Goal: Find specific page/section

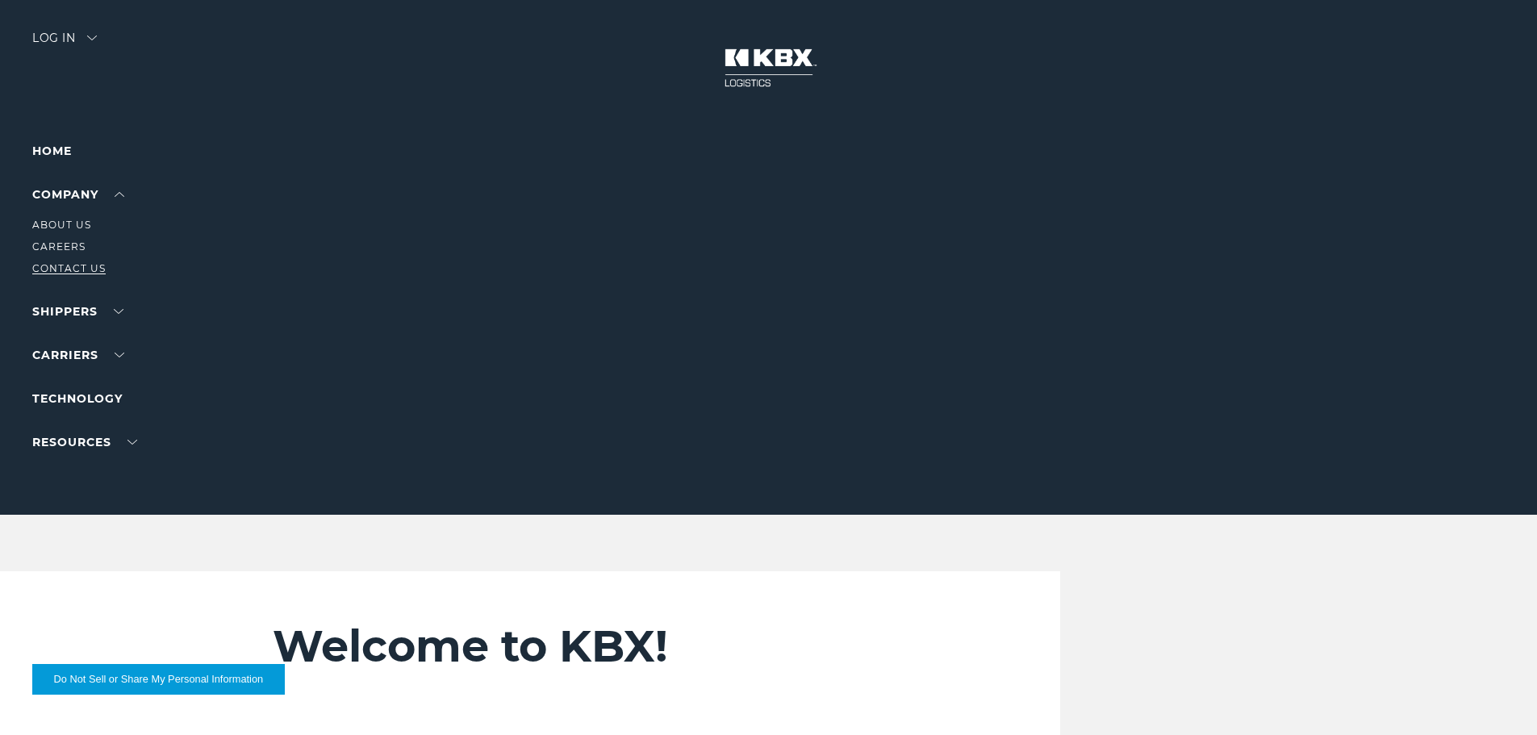
click at [71, 265] on link "Contact Us" at bounding box center [68, 268] width 73 height 12
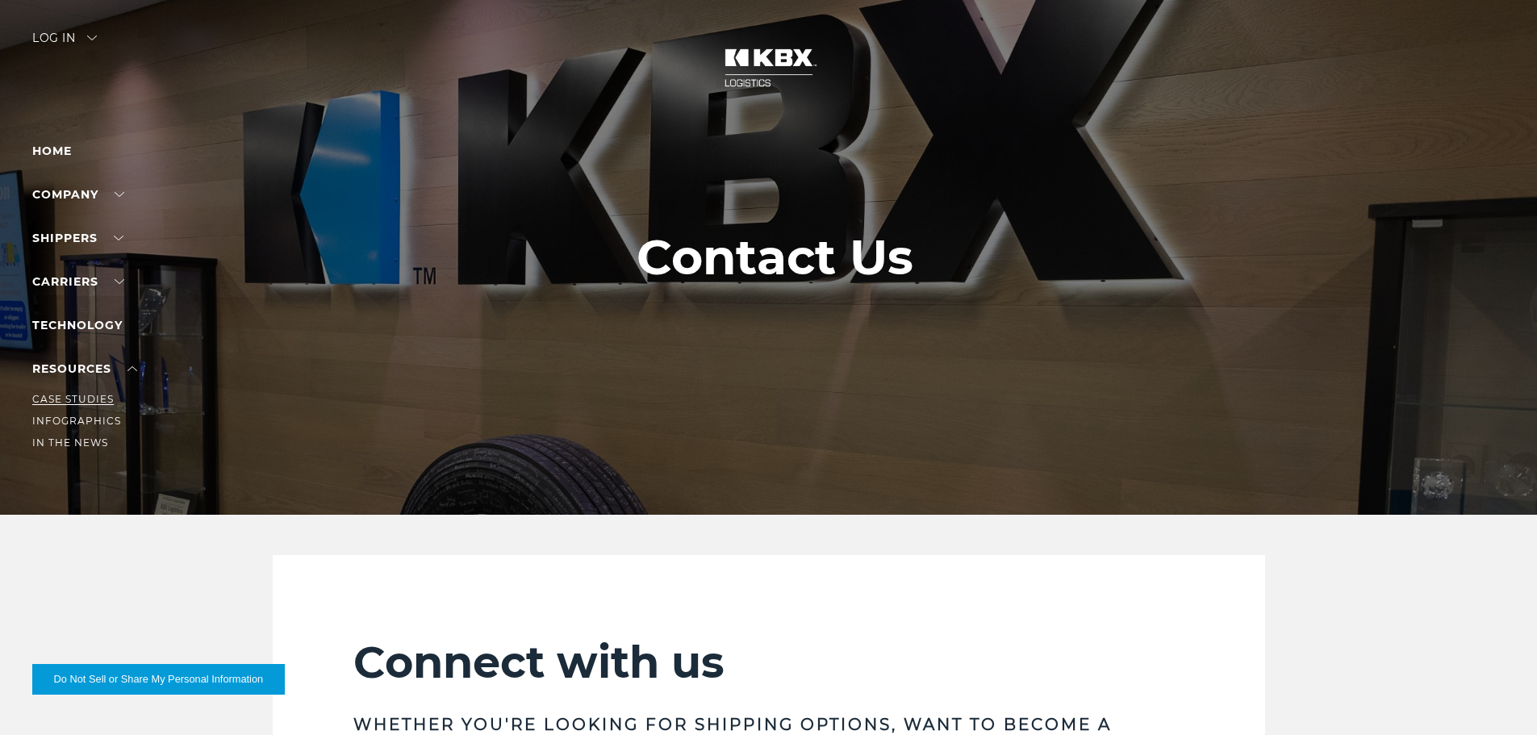
click at [100, 398] on link "Case Studies" at bounding box center [73, 399] width 82 height 12
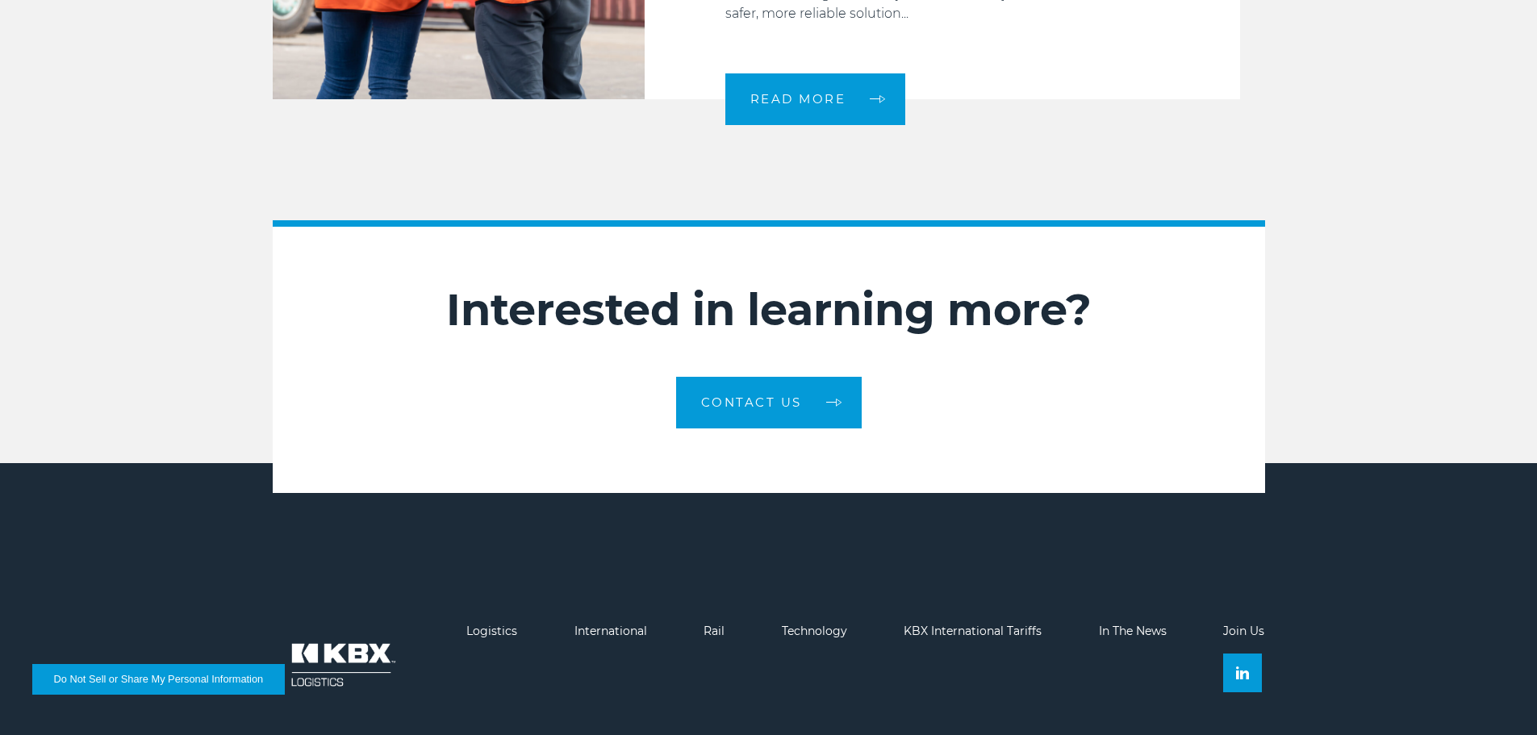
scroll to position [2711, 0]
